Goal: Register for event/course

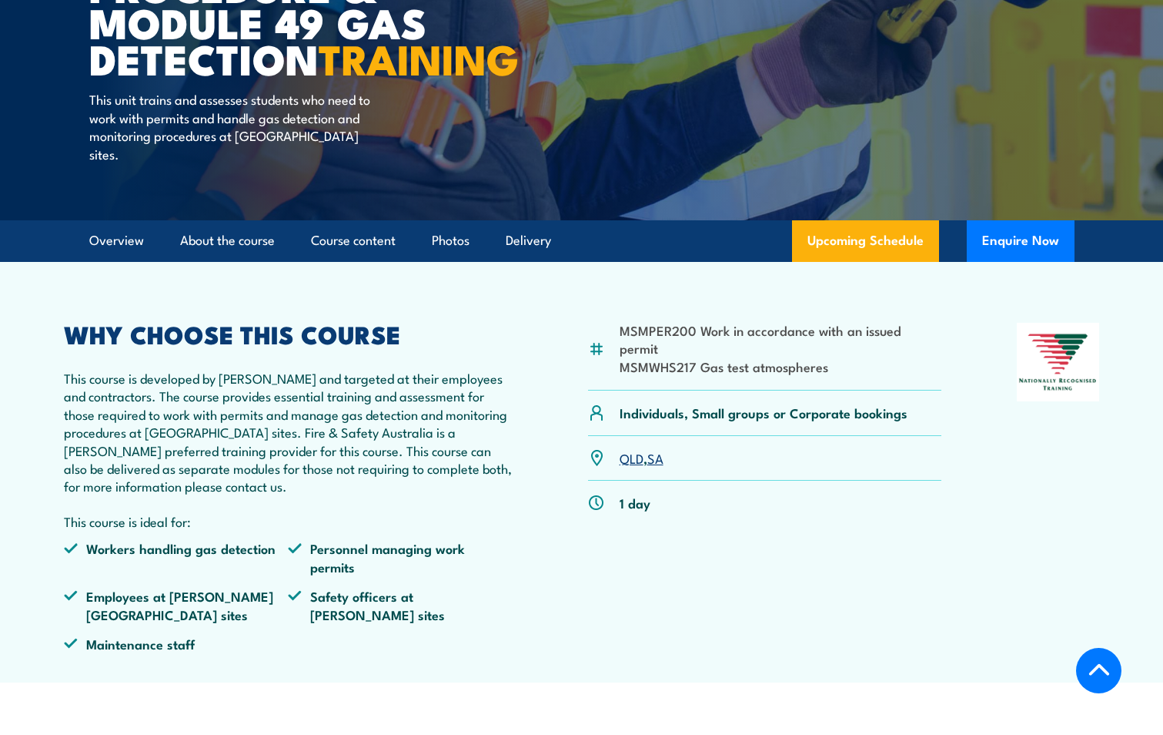
scroll to position [308, 0]
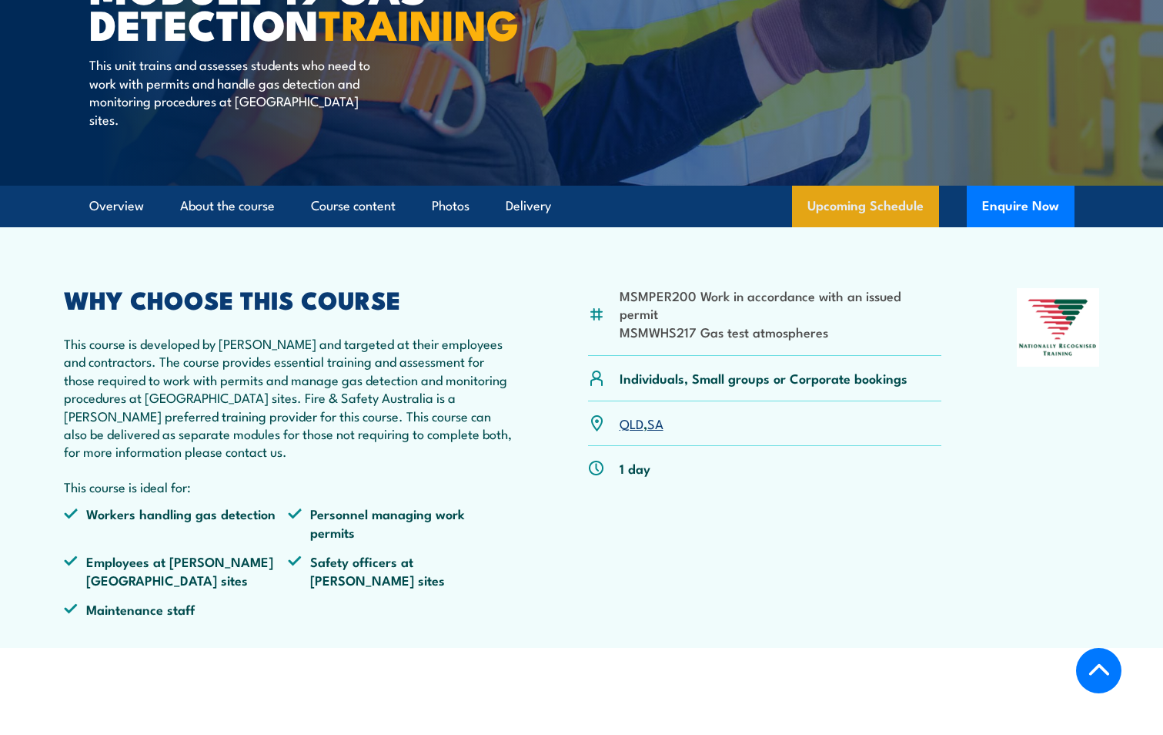
click at [866, 227] on link "Upcoming Schedule" at bounding box center [865, 207] width 147 height 42
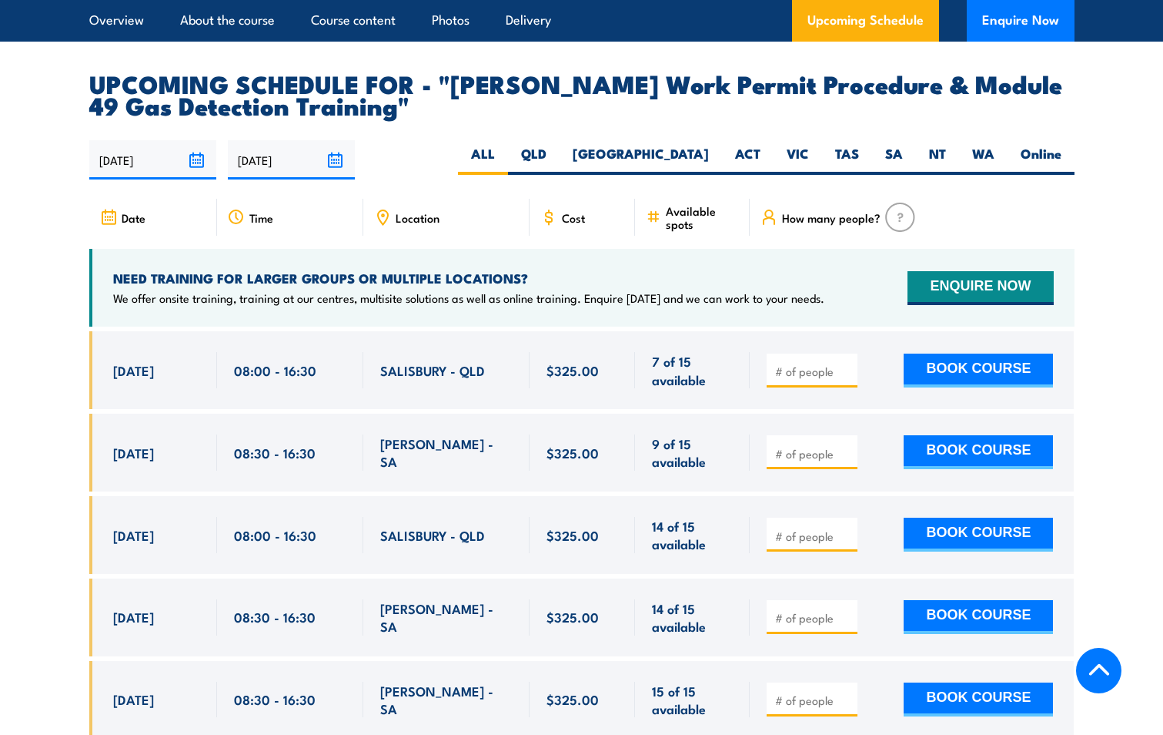
scroll to position [2280, 0]
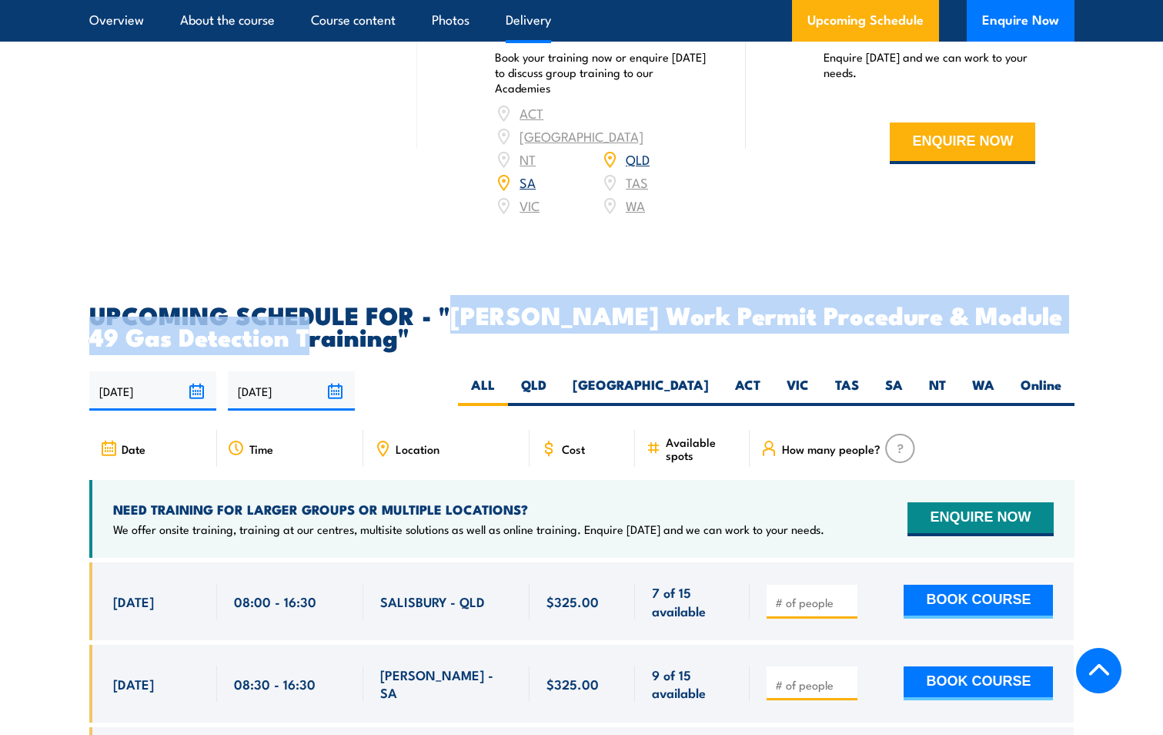
drag, startPoint x: 455, startPoint y: 276, endPoint x: 304, endPoint y: 299, distance: 152.7
click at [304, 303] on h2 "UPCOMING SCHEDULE FOR - "[PERSON_NAME] Work Permit Procedure & Module 49 Gas De…" at bounding box center [582, 324] width 986 height 43
copy h2 "[PERSON_NAME] Work Permit Procedure & Module 49 Gas Detection Training"
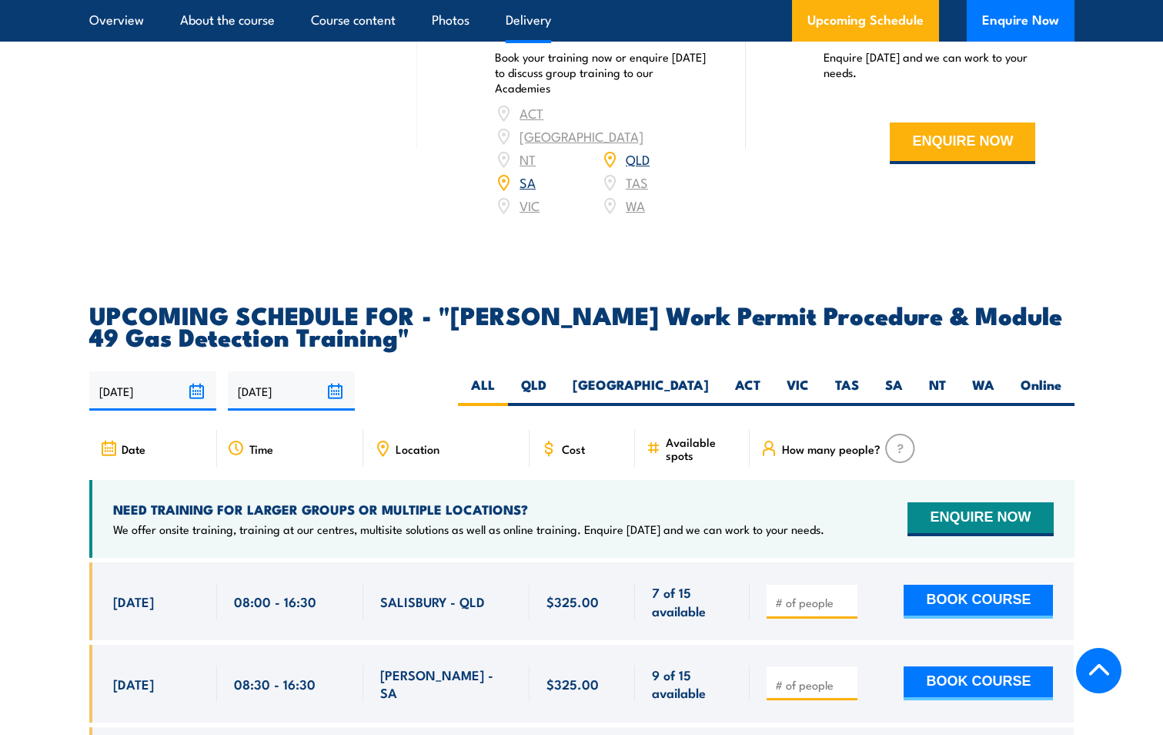
click at [244, 99] on div "Online Best for 1 to 12 learners Learn anywhere Our online training is availabl…" at bounding box center [253, 8] width 329 height 457
click at [560, 376] on label "QLD" at bounding box center [534, 391] width 52 height 30
click at [557, 376] on input "QLD" at bounding box center [552, 381] width 10 height 10
radio input "true"
